Goal: Find specific page/section: Locate a particular part of the current website

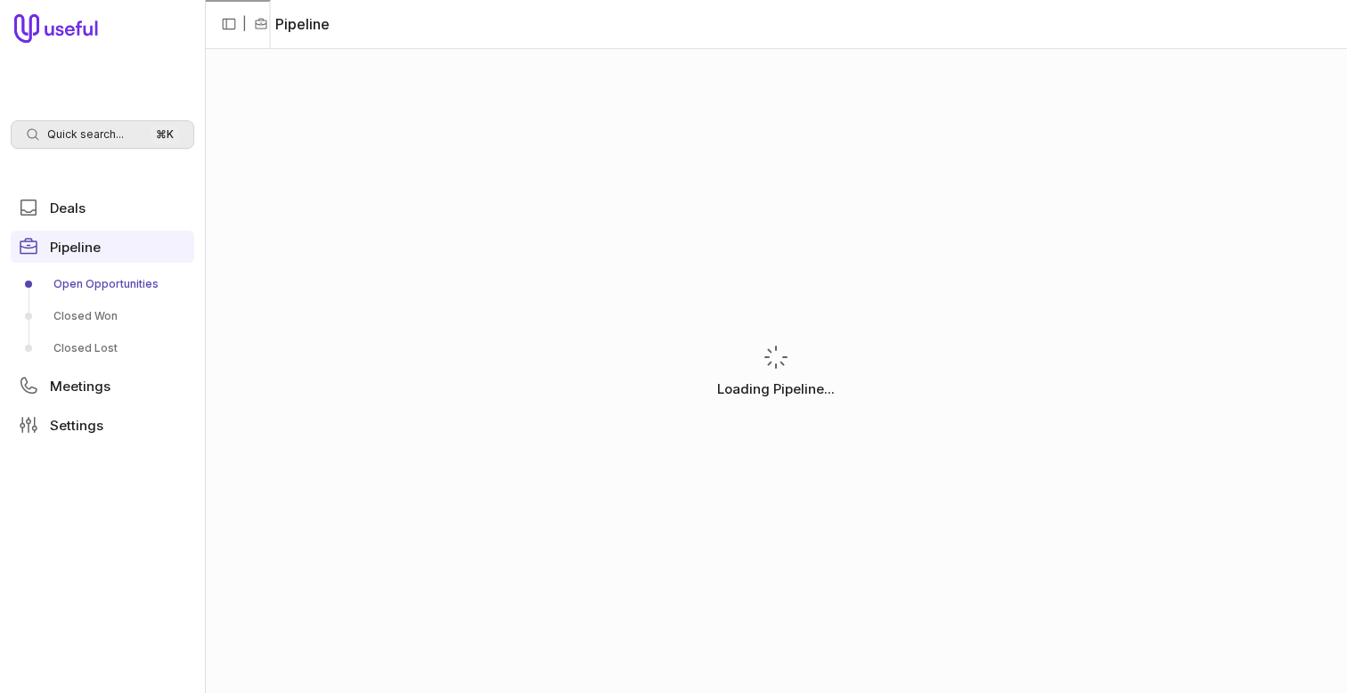
click at [83, 132] on span "Quick search..." at bounding box center [85, 134] width 77 height 14
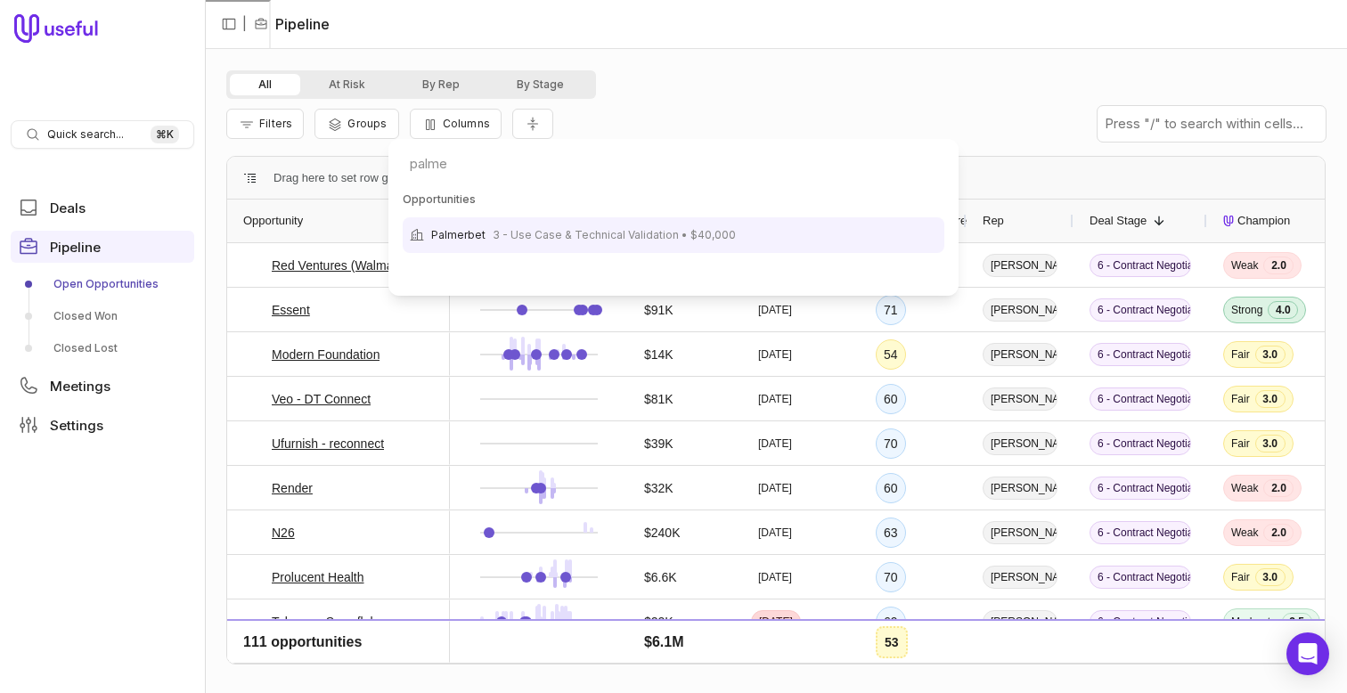
type input "palme"
click at [597, 213] on div "Opportunities Palmerbet 3 - Use Case & Technical Validation • $40,000" at bounding box center [674, 221] width 542 height 64
click at [593, 224] on div "Palmerbet 3 - Use Case & Technical Validation • $40,000" at bounding box center [674, 235] width 542 height 36
